Goal: Task Accomplishment & Management: Manage account settings

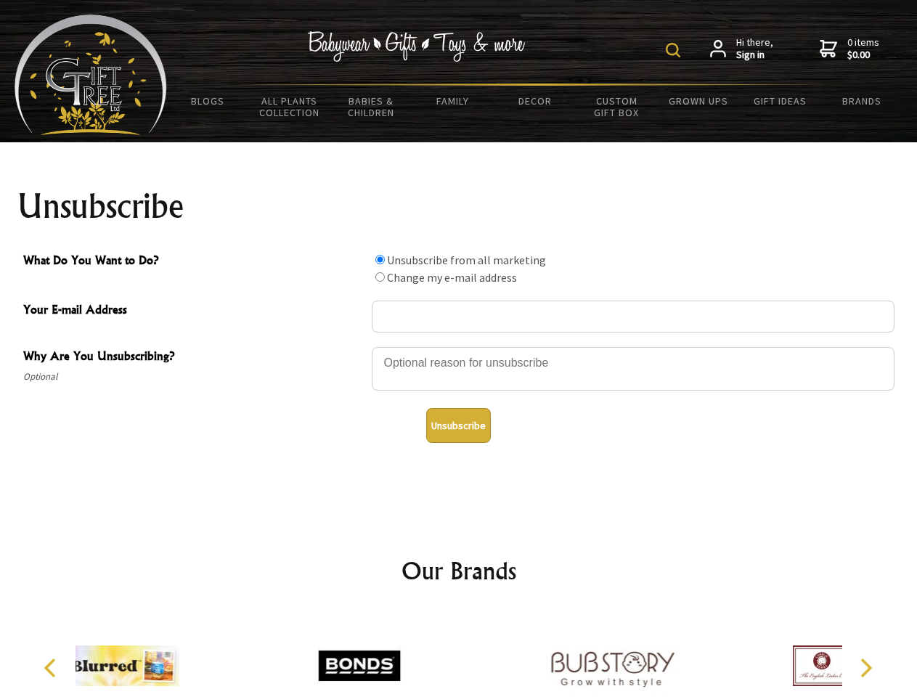
click at [675, 50] on img at bounding box center [673, 50] width 15 height 15
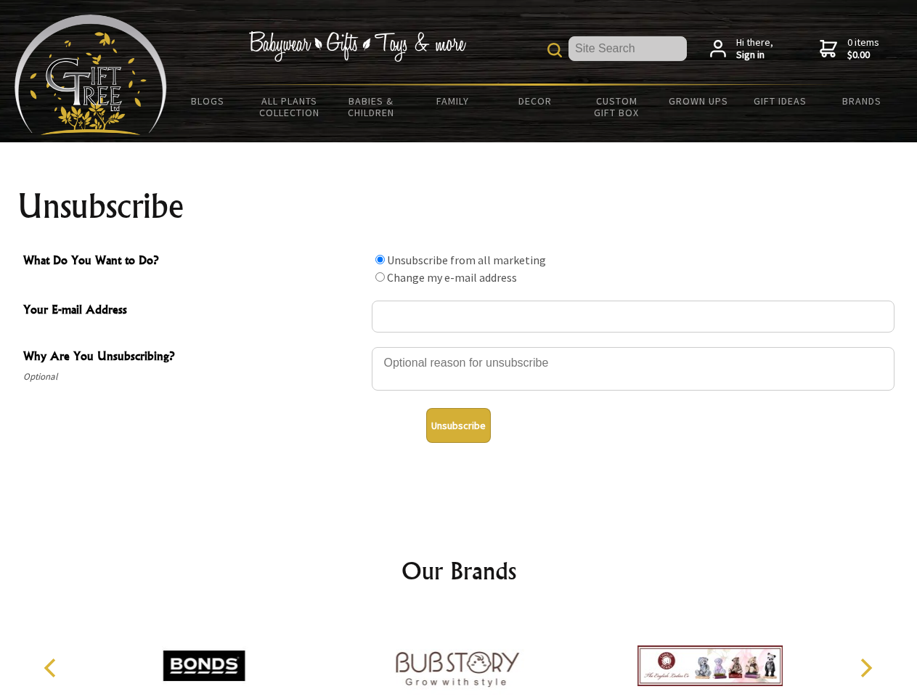
click at [459, 346] on div at bounding box center [633, 371] width 523 height 51
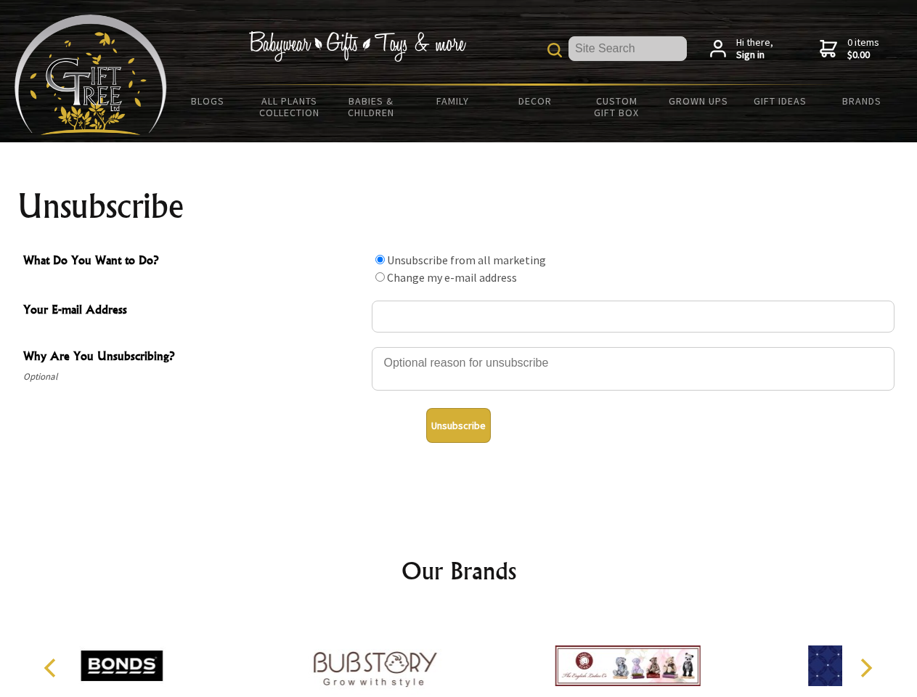
click at [380, 259] on input "What Do You Want to Do?" at bounding box center [380, 259] width 9 height 9
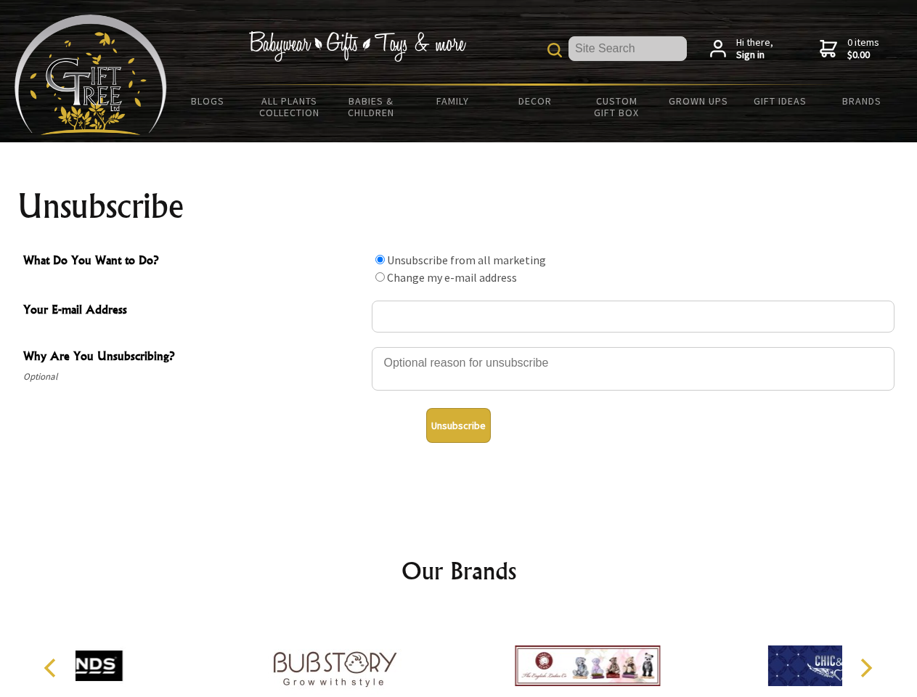
click at [380, 277] on input "What Do You Want to Do?" at bounding box center [380, 276] width 9 height 9
radio input "true"
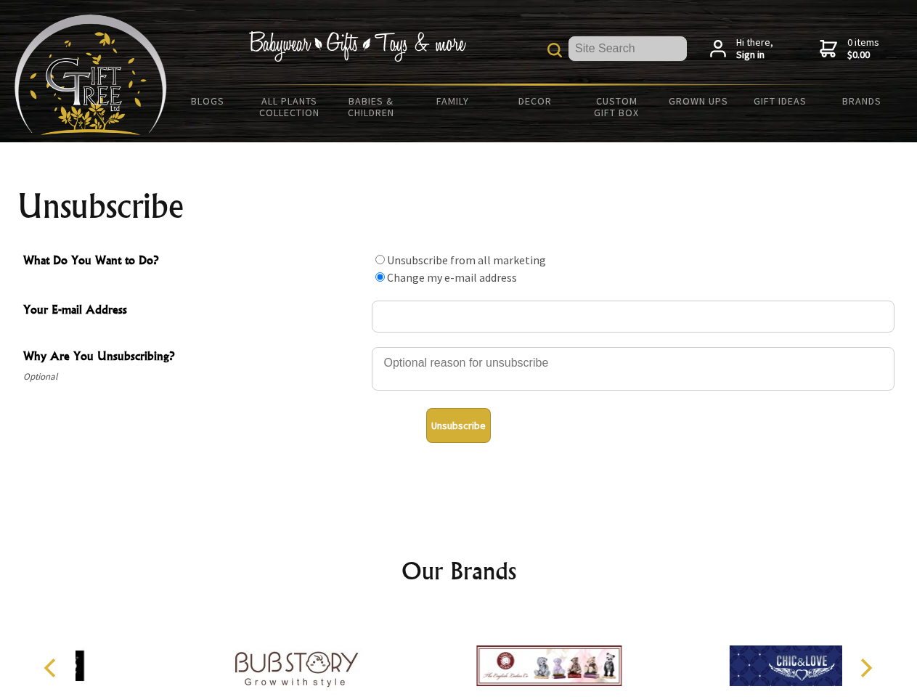
click at [458, 426] on button "Unsubscribe" at bounding box center [458, 425] width 65 height 35
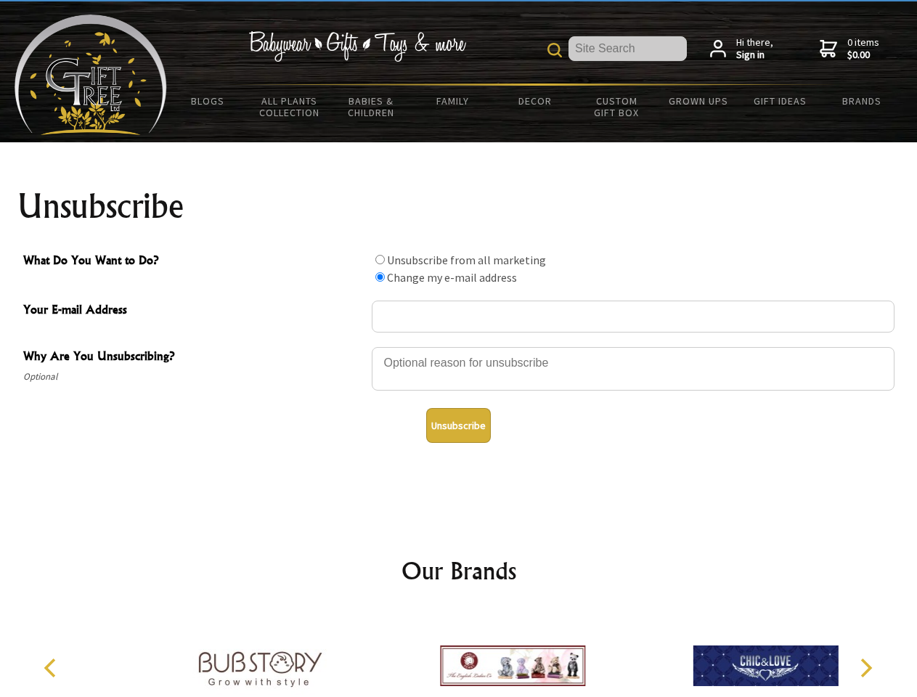
click at [459, 654] on img at bounding box center [512, 666] width 145 height 109
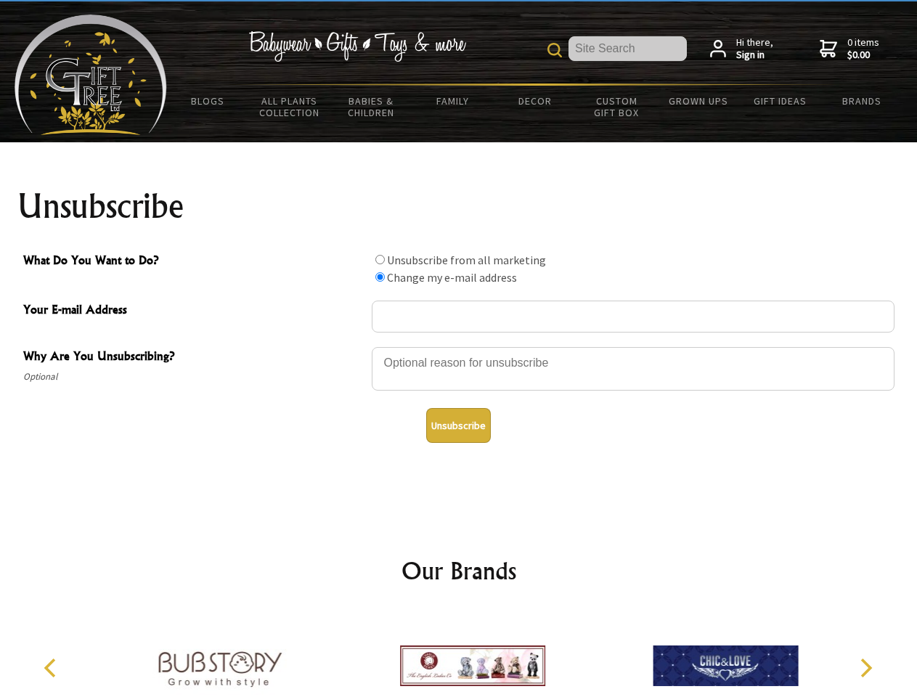
click at [52, 668] on icon "Previous" at bounding box center [51, 668] width 19 height 19
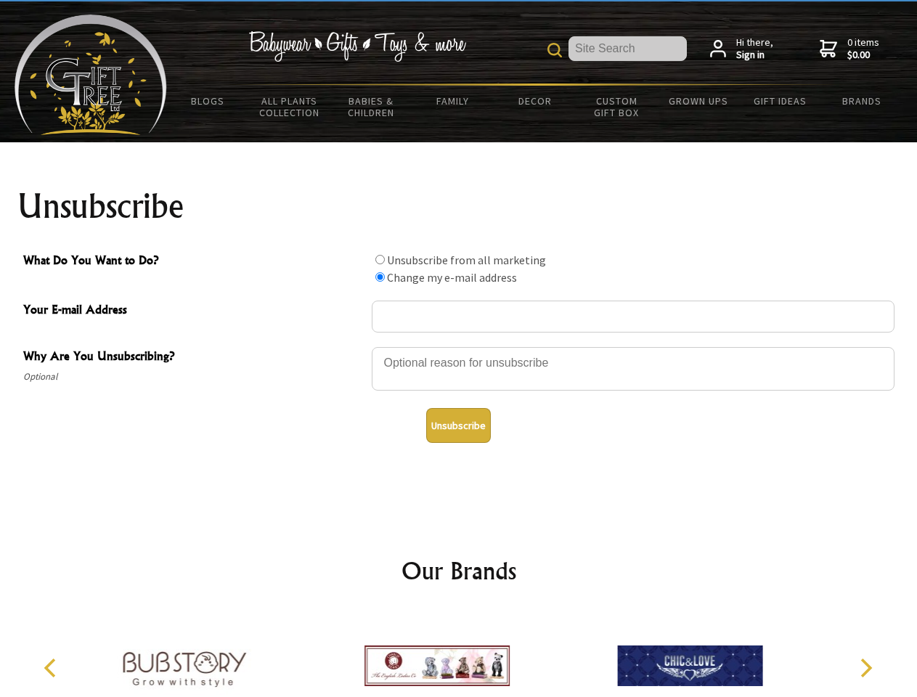
click at [866, 668] on icon "Next" at bounding box center [865, 668] width 19 height 19
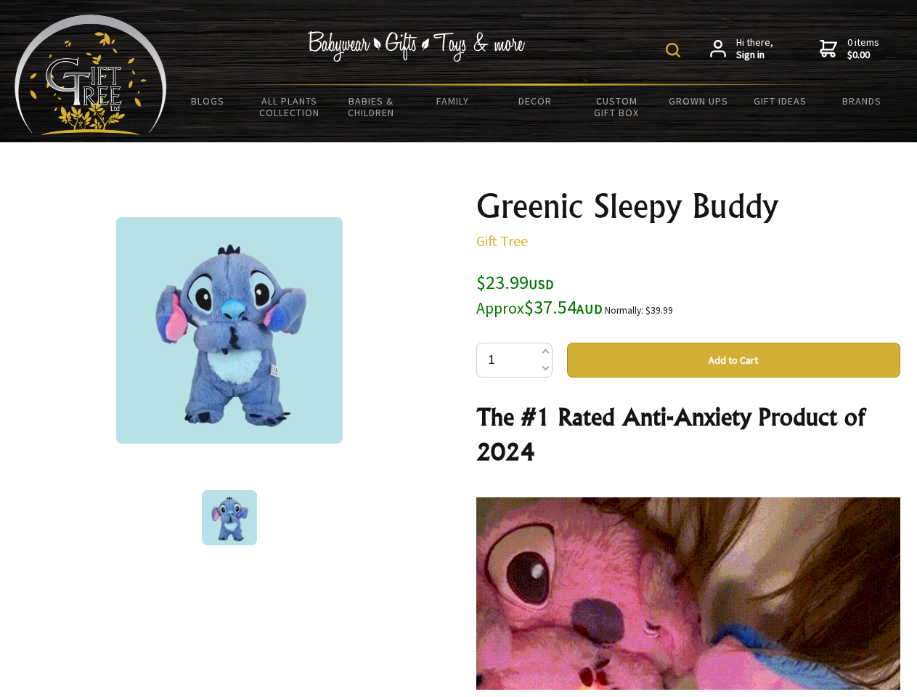
click at [675, 50] on img at bounding box center [673, 50] width 15 height 15
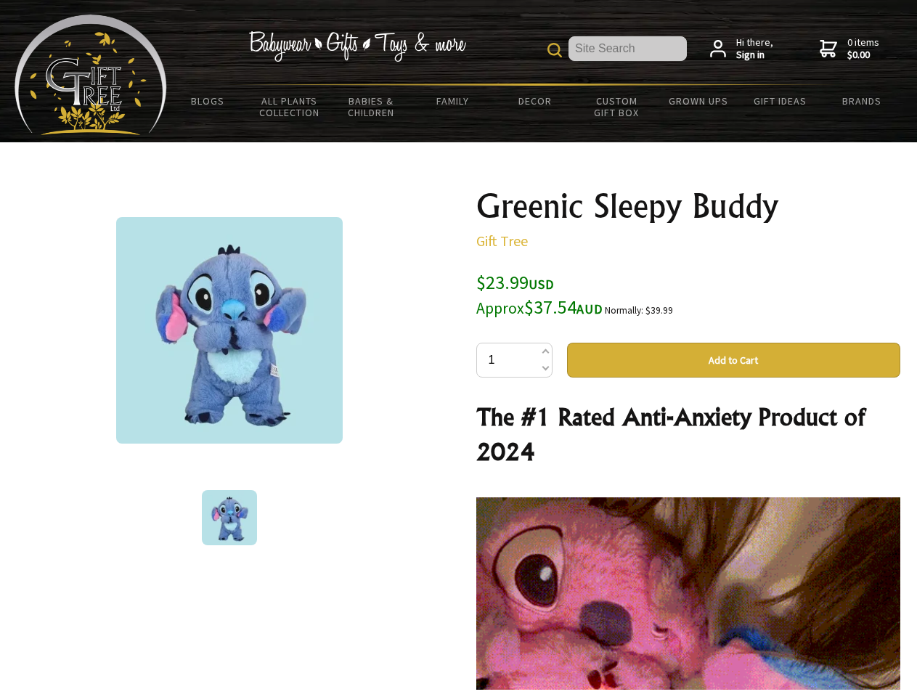
click at [230, 330] on img at bounding box center [229, 330] width 227 height 227
